Goal: Information Seeking & Learning: Check status

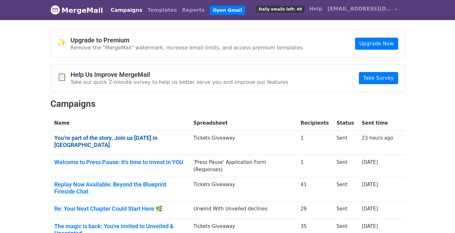
click at [123, 137] on link "You’re part of the story. Join us [DATE] in [GEOGRAPHIC_DATA]." at bounding box center [120, 142] width 132 height 14
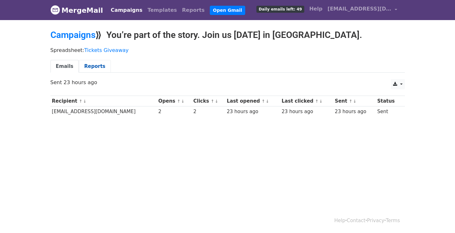
click at [87, 67] on link "Reports" at bounding box center [95, 66] width 32 height 13
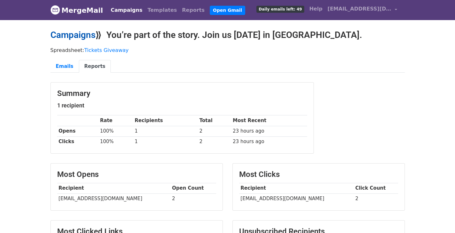
click at [68, 34] on link "Campaigns" at bounding box center [72, 35] width 45 height 11
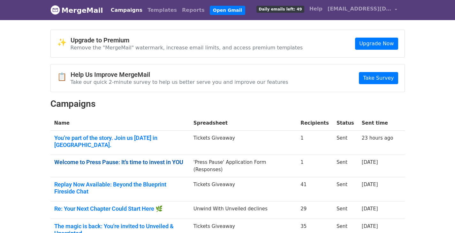
click at [153, 159] on link "Welcome to Press Pause: It’s time to invest in YOU" at bounding box center [120, 162] width 132 height 7
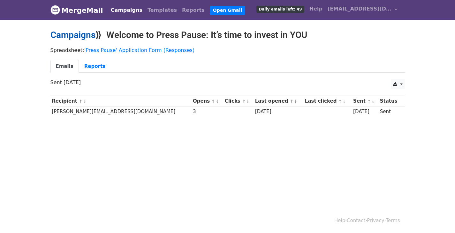
click at [81, 34] on link "Campaigns" at bounding box center [72, 35] width 45 height 11
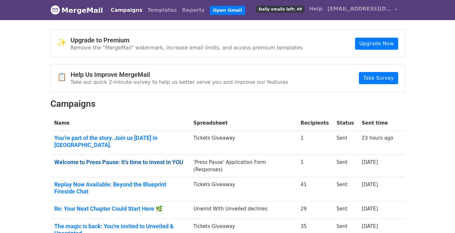
click at [141, 159] on link "Welcome to Press Pause: It’s time to invest in YOU" at bounding box center [120, 162] width 132 height 7
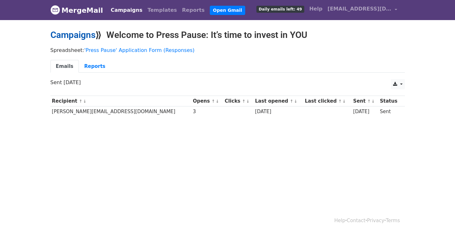
click at [65, 33] on link "Campaigns" at bounding box center [72, 35] width 45 height 11
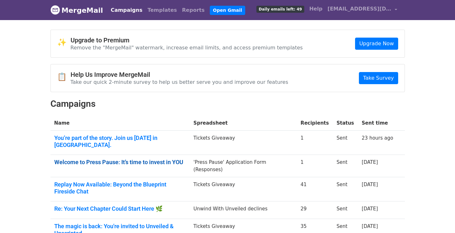
click at [171, 159] on link "Welcome to Press Pause: It’s time to invest in YOU" at bounding box center [120, 162] width 132 height 7
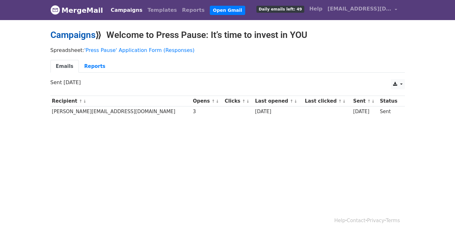
click at [64, 35] on link "Campaigns" at bounding box center [72, 35] width 45 height 11
